Goal: Entertainment & Leisure: Consume media (video, audio)

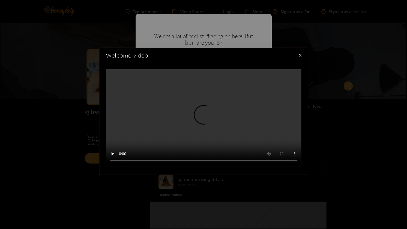
scroll to position [49, 0]
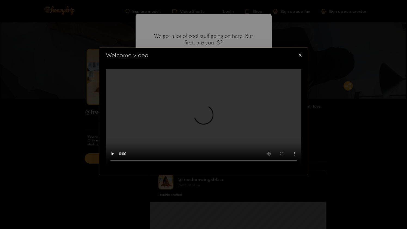
click at [317, 105] on div "Welcome video" at bounding box center [203, 114] width 407 height 229
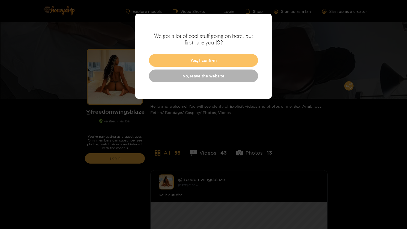
click at [213, 58] on button "Yes, I confirm" at bounding box center [203, 60] width 109 height 13
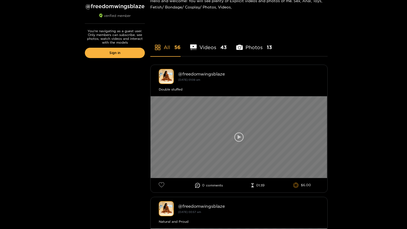
scroll to position [106, 0]
click at [231, 140] on div at bounding box center [238, 137] width 177 height 82
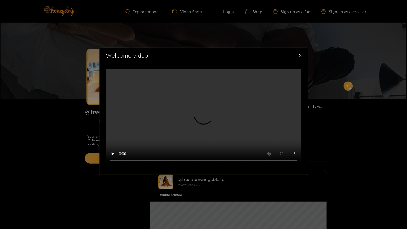
scroll to position [45, 0]
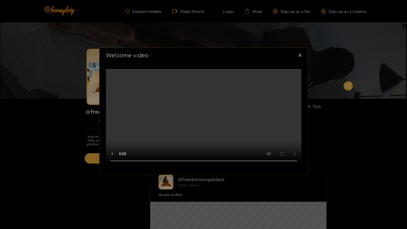
click at [32, 117] on div "Welcome video" at bounding box center [203, 114] width 407 height 229
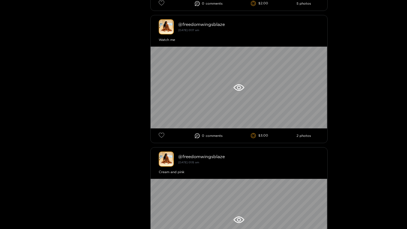
scroll to position [962, 0]
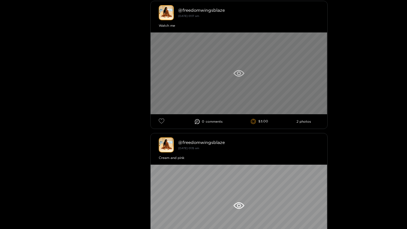
click at [241, 81] on div at bounding box center [238, 73] width 177 height 82
